Goal: Check status: Check status

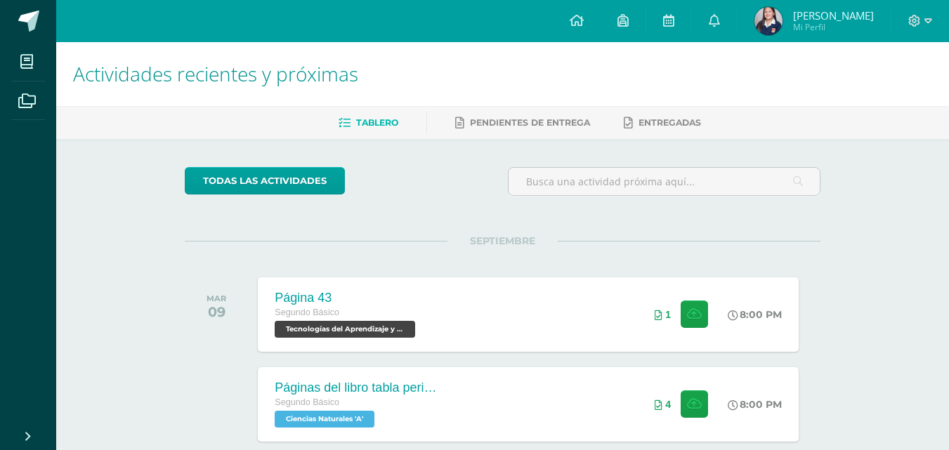
click at [769, 23] on img at bounding box center [769, 21] width 28 height 28
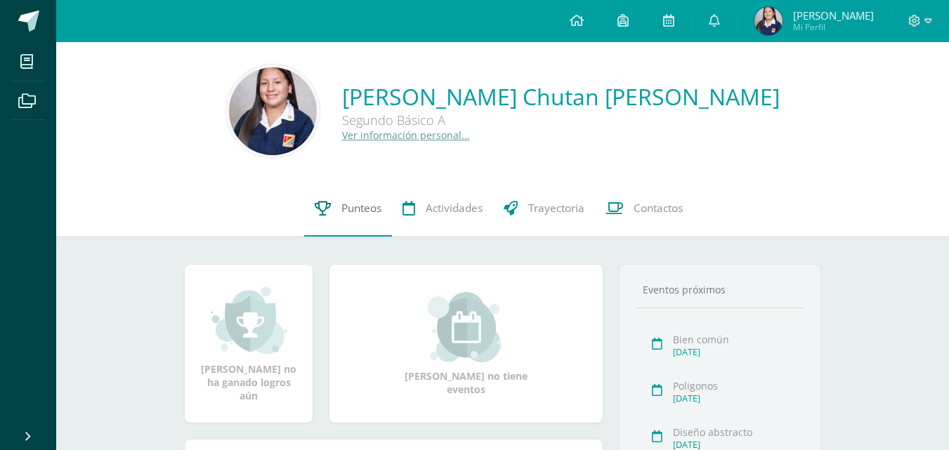
click at [357, 202] on span "Punteos" at bounding box center [361, 208] width 40 height 15
